Goal: Task Accomplishment & Management: Manage account settings

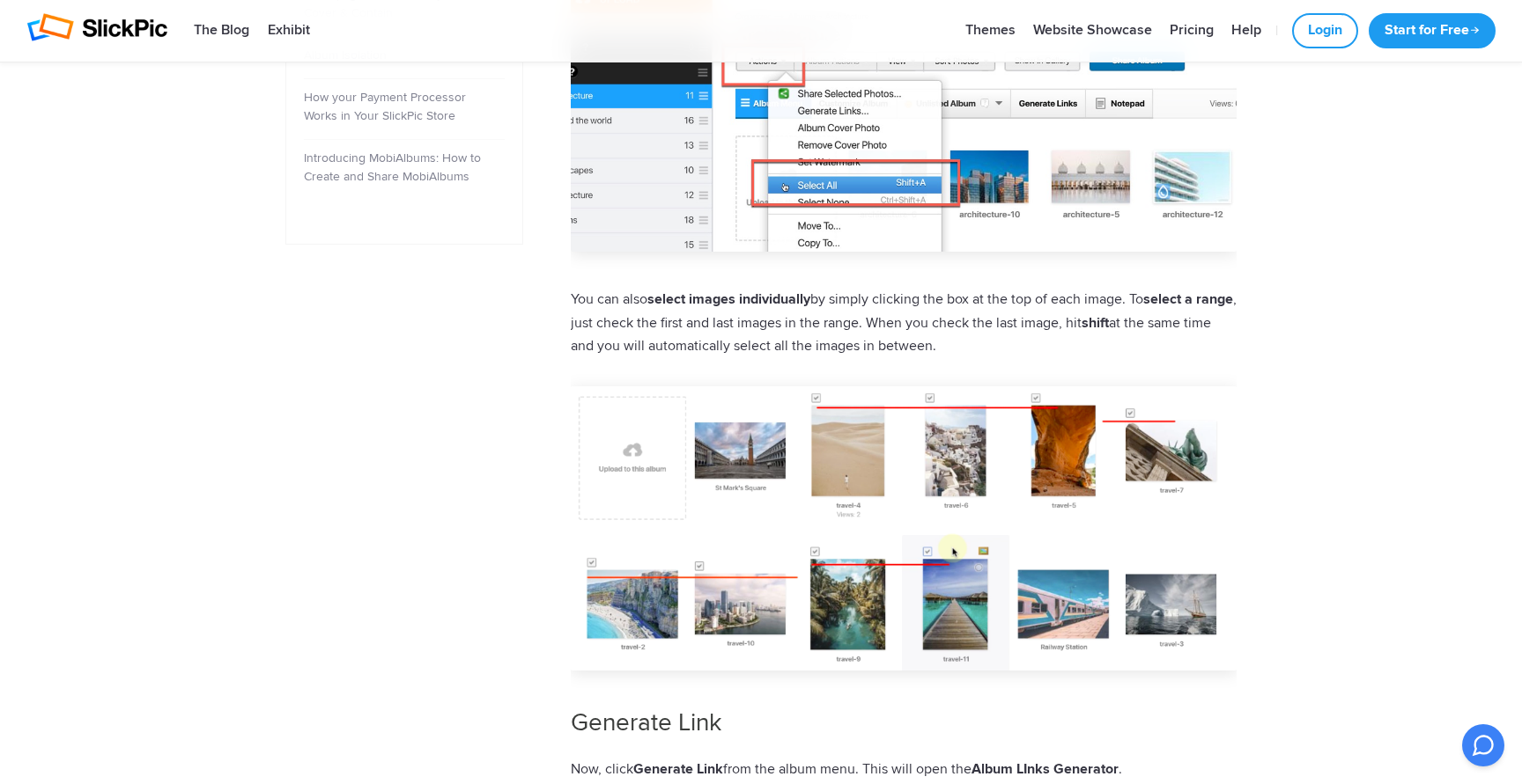
scroll to position [966, 0]
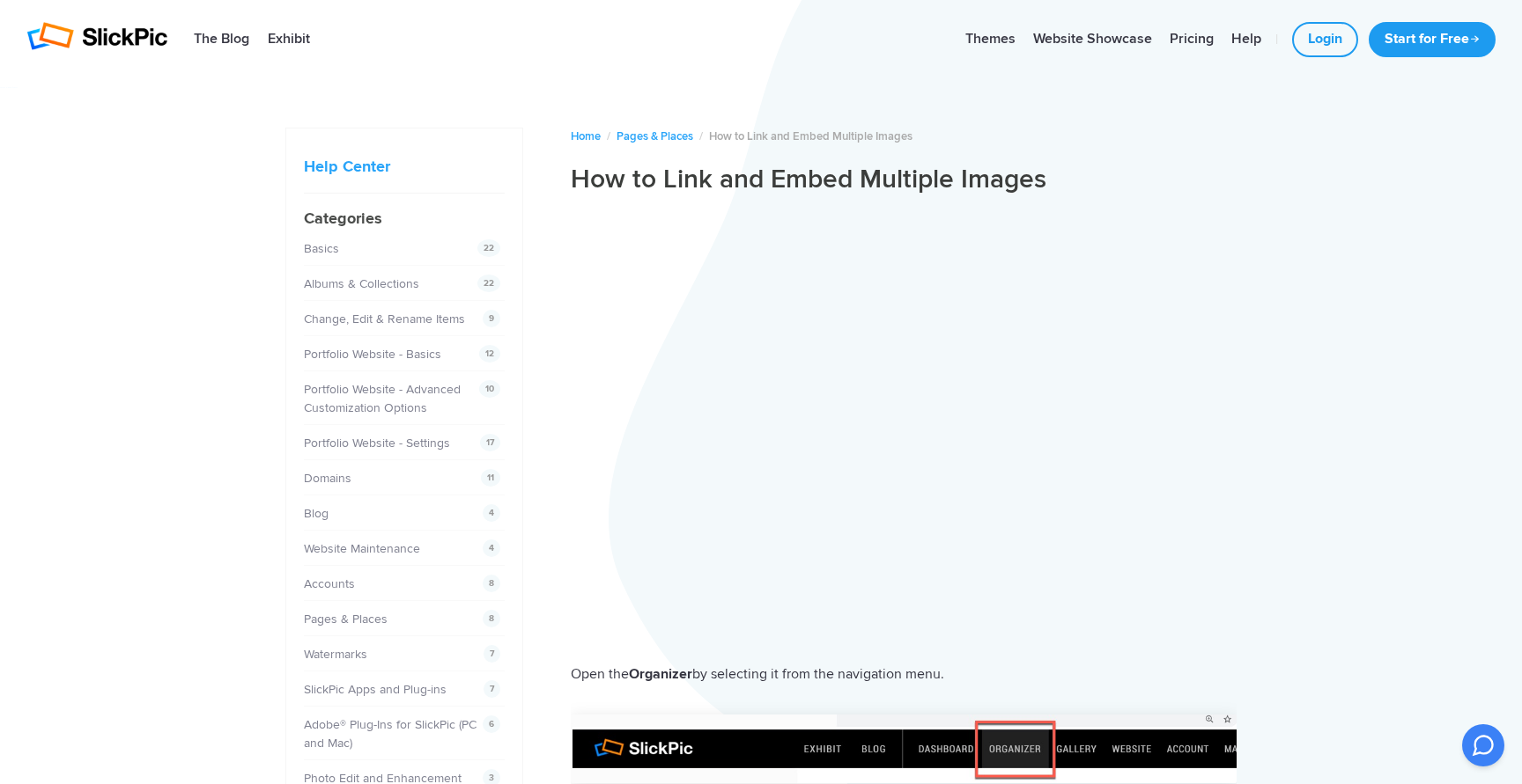
click at [122, 45] on img at bounding box center [97, 36] width 141 height 28
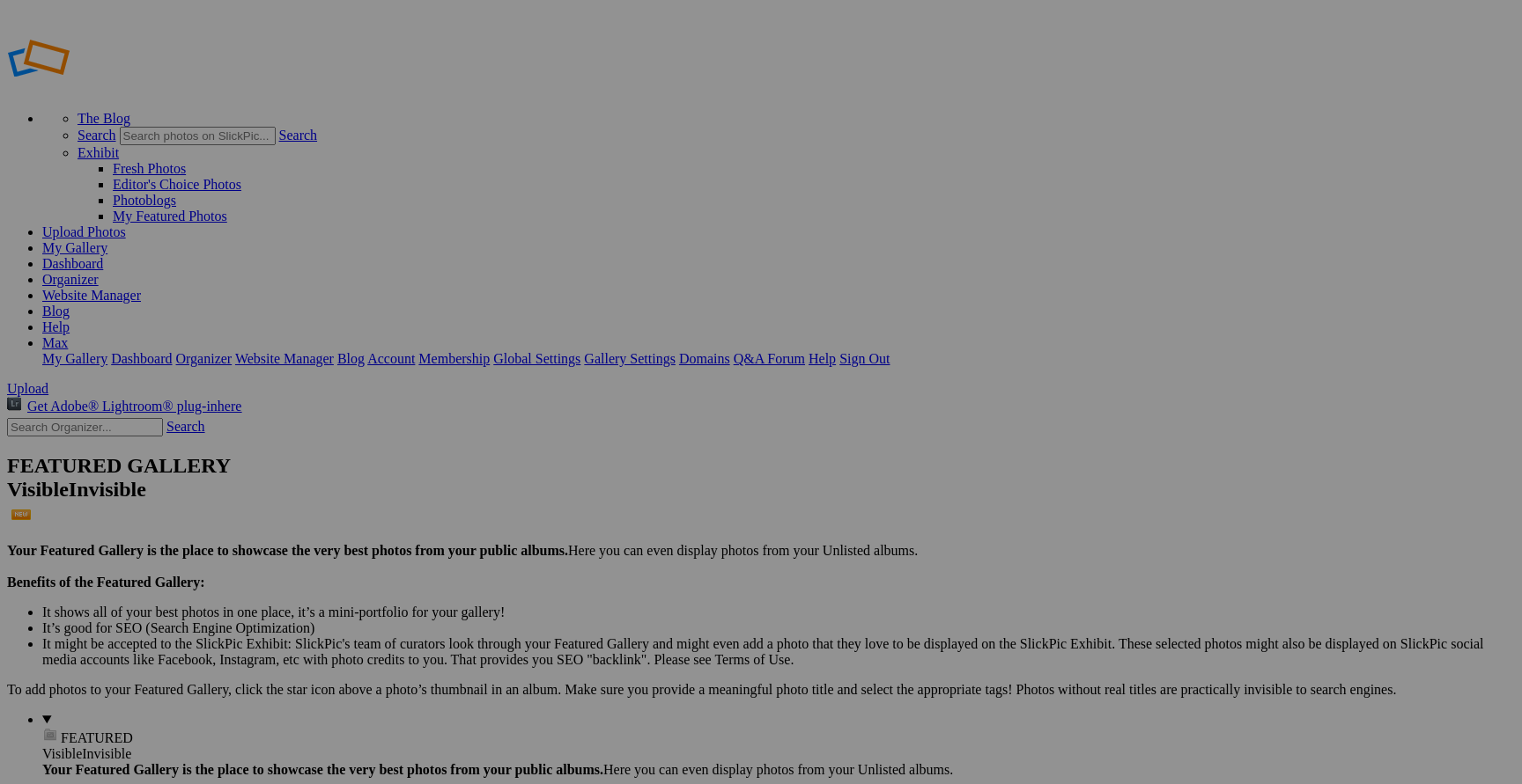
type input "Letter to Families"
click at [612, 451] on span "Select album..." at bounding box center [570, 458] width 84 height 15
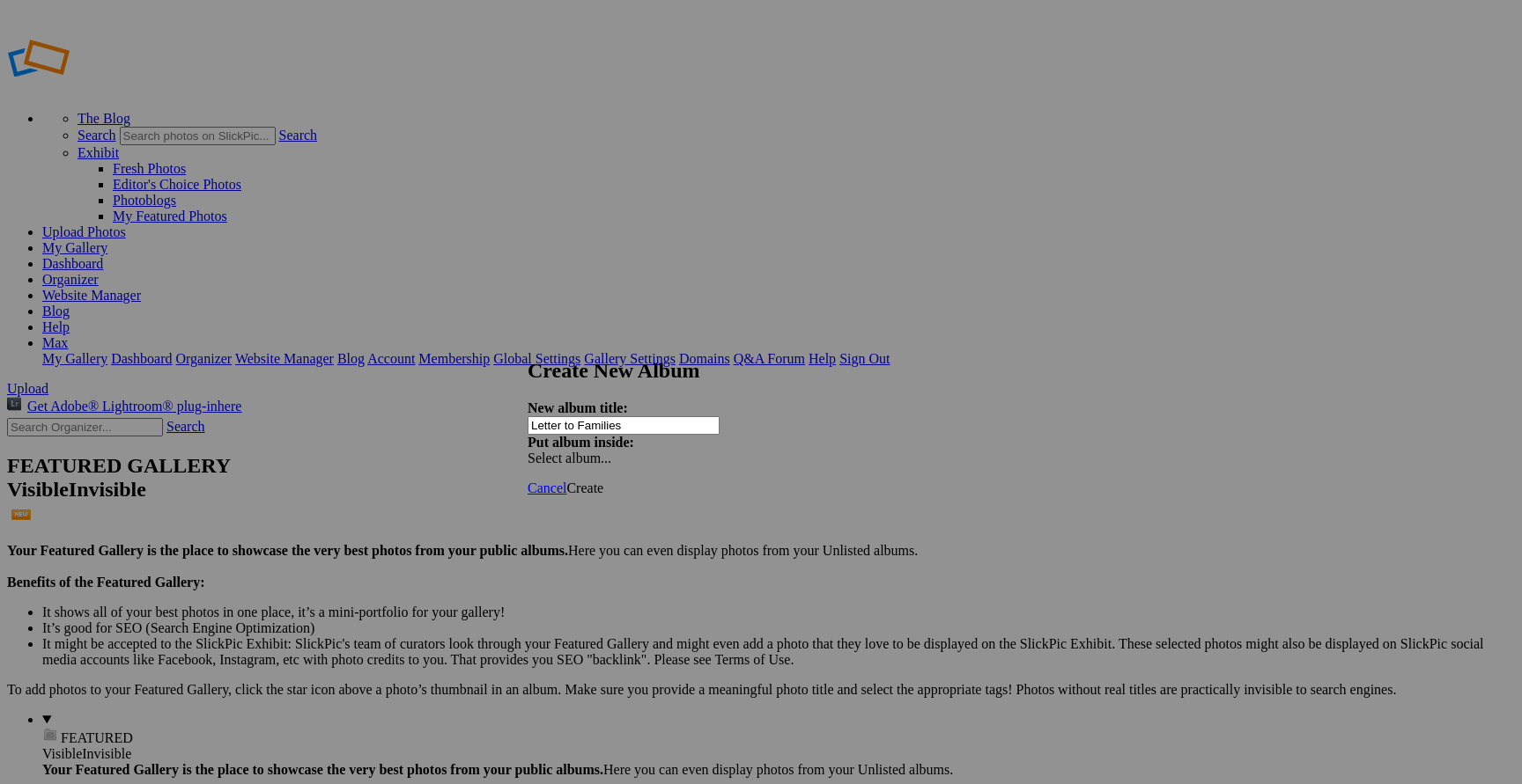
click at [604, 480] on span "Create" at bounding box center [585, 487] width 37 height 15
type input "Letter to Families"
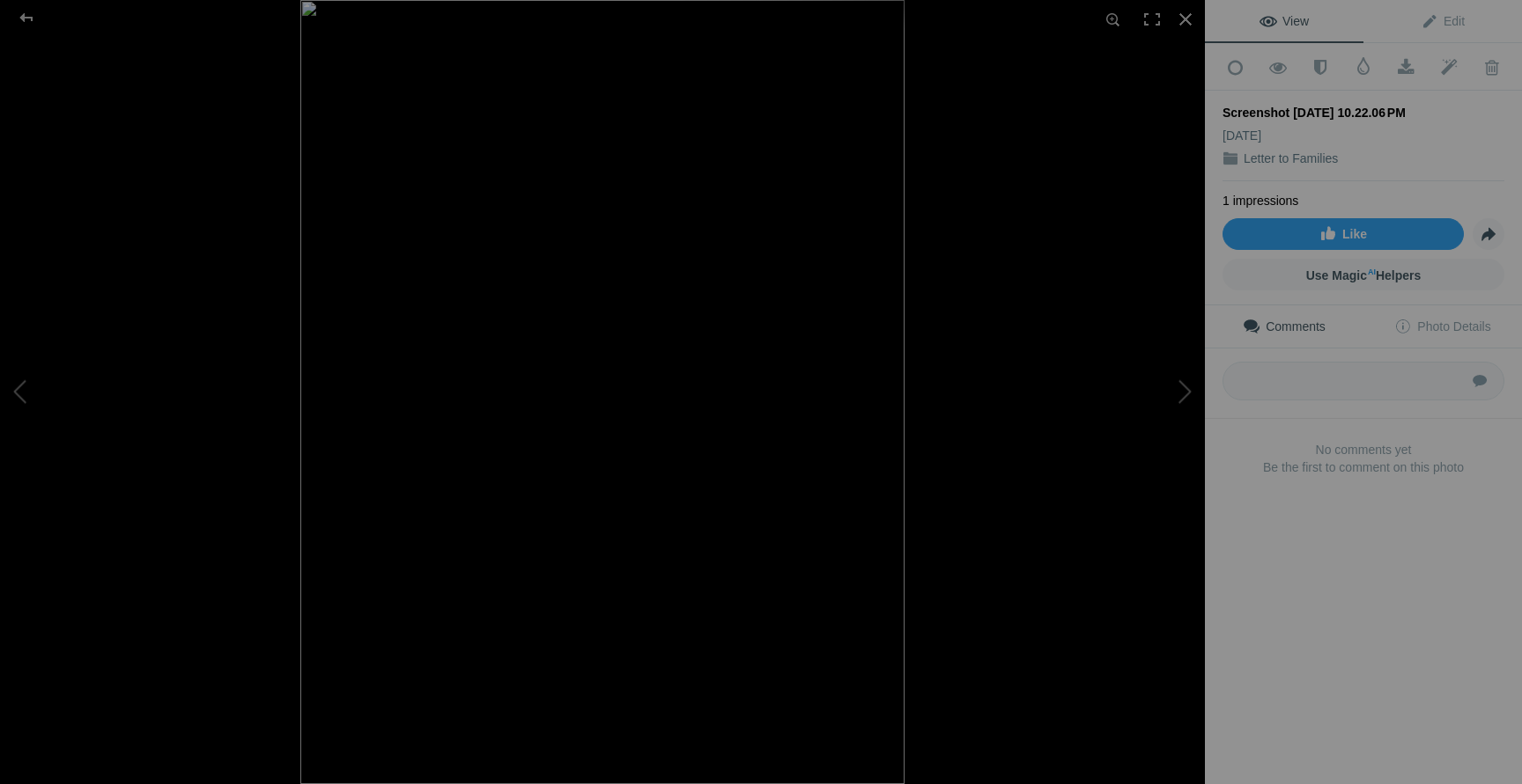
click at [1027, 94] on div at bounding box center [902, 392] width 1205 height 784
click at [29, 22] on div at bounding box center [26, 18] width 63 height 35
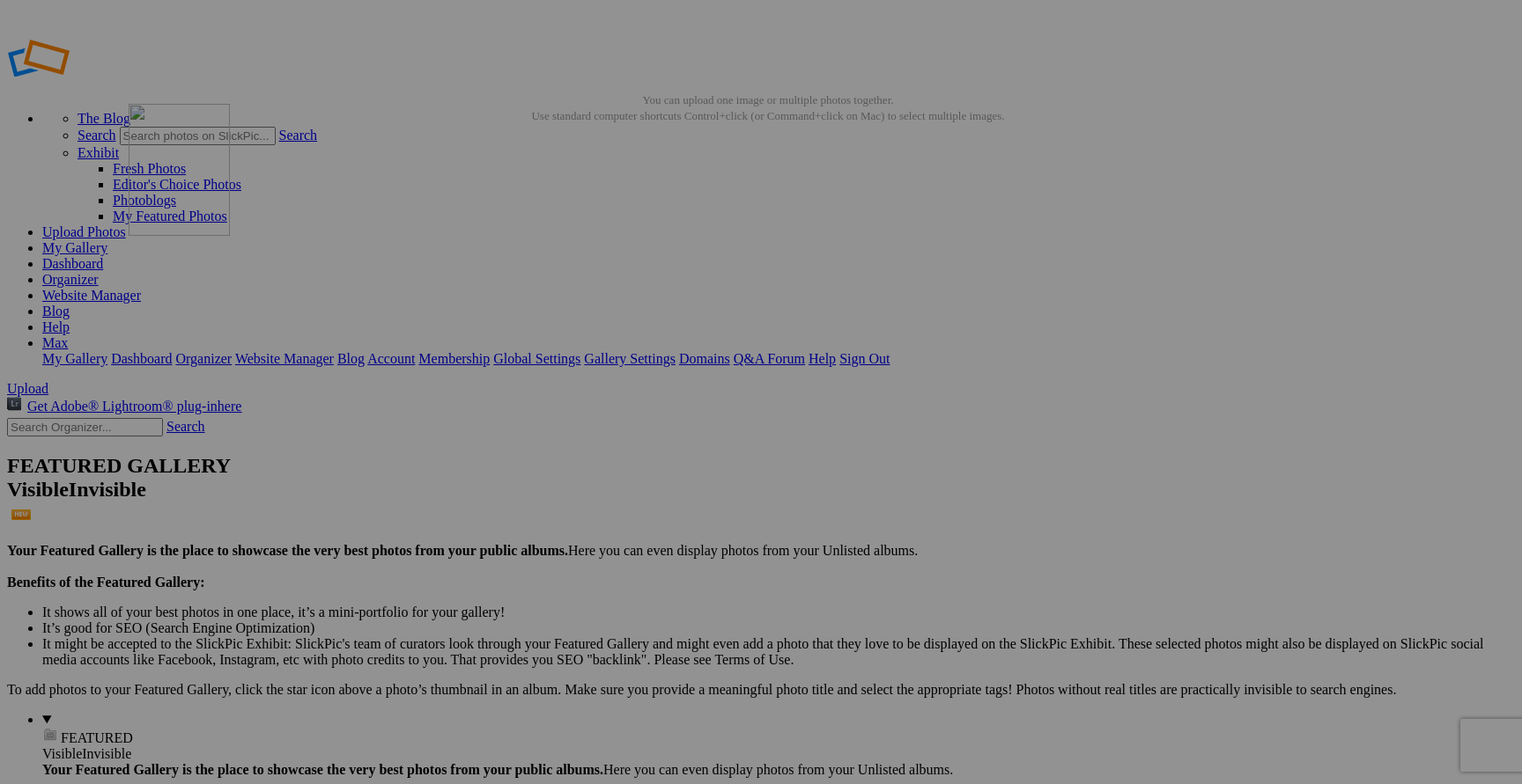
drag, startPoint x: 1105, startPoint y: 272, endPoint x: 382, endPoint y: 230, distance: 724.2
drag, startPoint x: 1145, startPoint y: 246, endPoint x: 584, endPoint y: 218, distance: 561.7
drag, startPoint x: 1121, startPoint y: 228, endPoint x: 759, endPoint y: 224, distance: 362.0
drag, startPoint x: 1121, startPoint y: 245, endPoint x: 907, endPoint y: 240, distance: 214.1
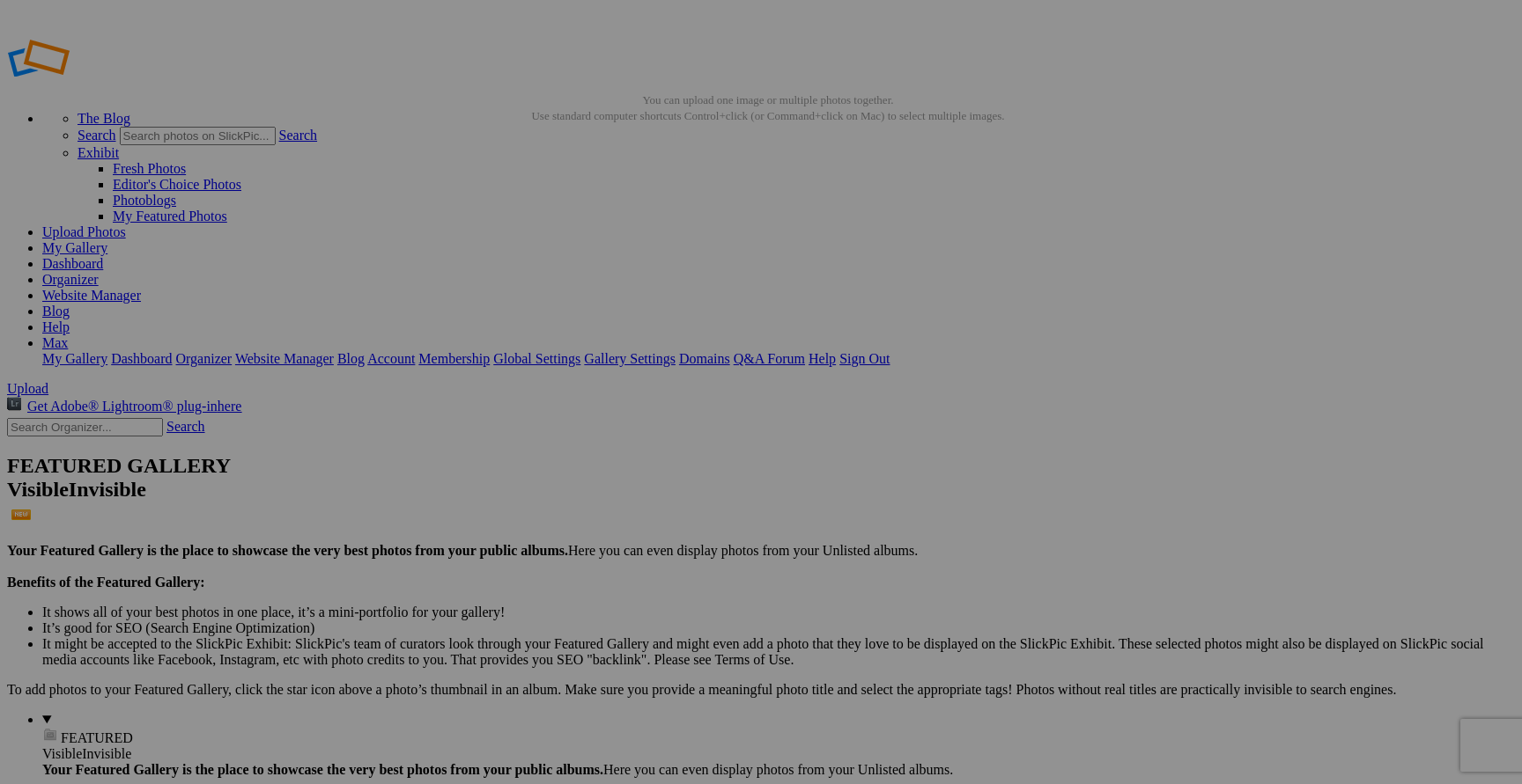
drag, startPoint x: 1239, startPoint y: 281, endPoint x: 354, endPoint y: 309, distance: 885.4
click at [616, 484] on span "Close" at bounding box center [601, 491] width 31 height 15
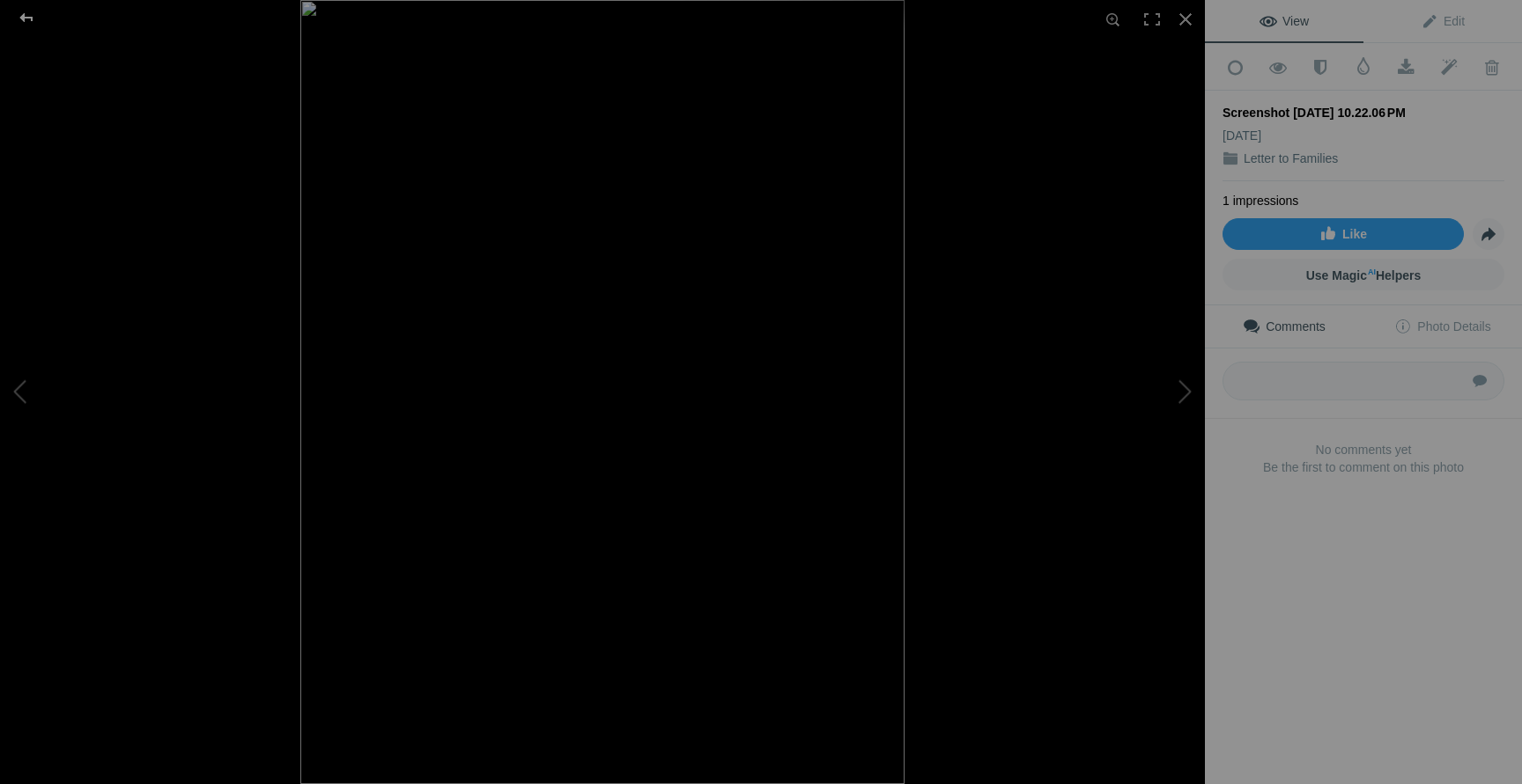
click at [31, 14] on div at bounding box center [26, 18] width 63 height 35
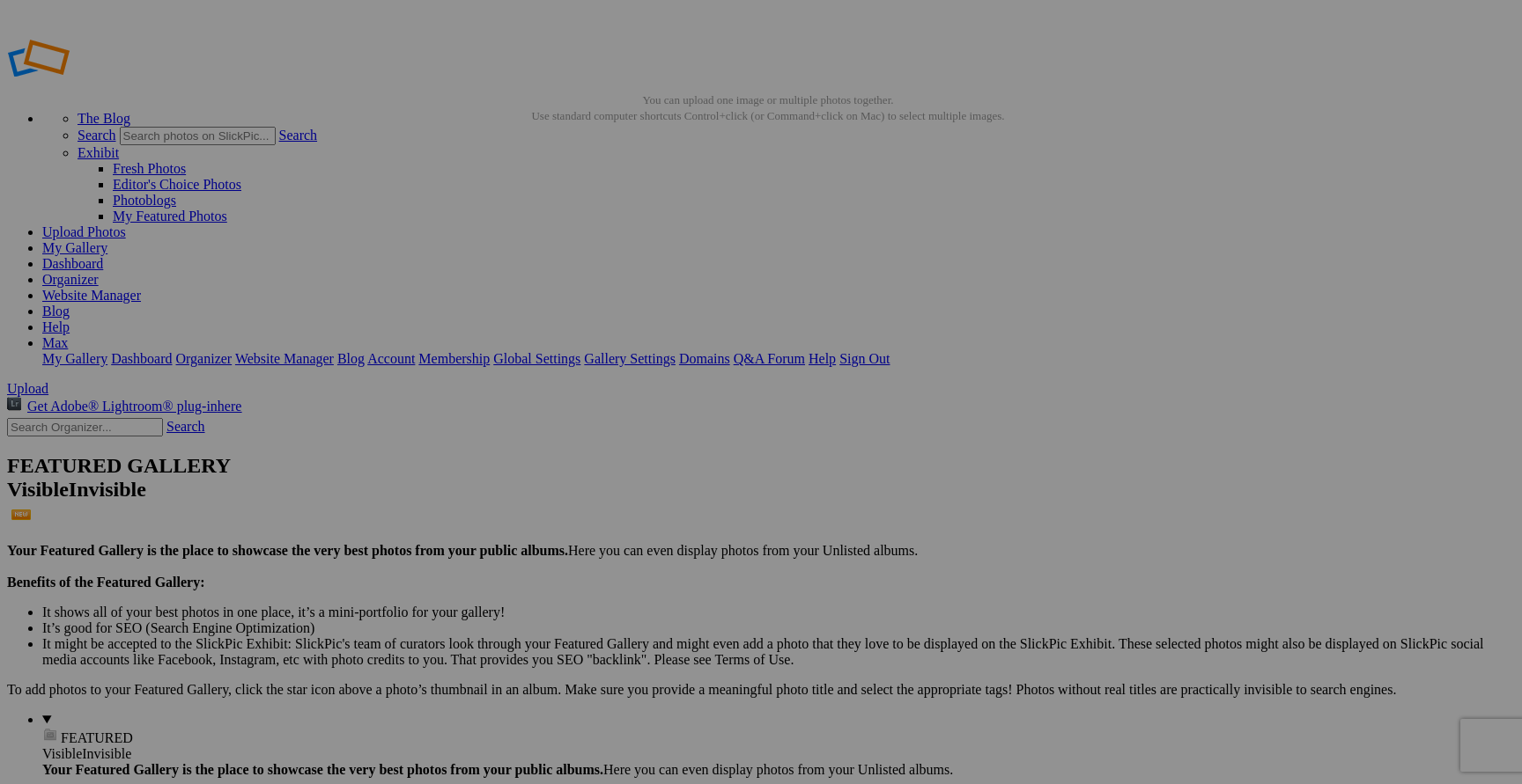
click at [585, 364] on link at bounding box center [585, 364] width 0 height 0
